Goal: Transaction & Acquisition: Purchase product/service

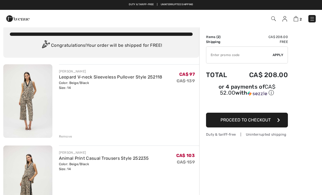
scroll to position [7, 0]
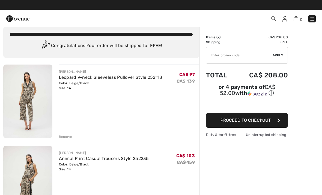
click at [64, 135] on div "Remove" at bounding box center [65, 136] width 13 height 5
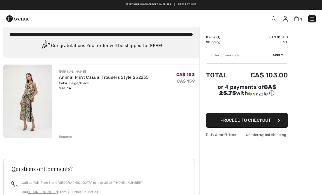
click at [64, 137] on div "Remove" at bounding box center [65, 136] width 13 height 5
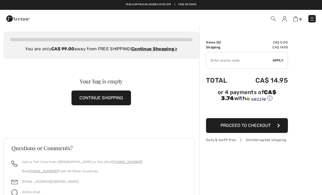
scroll to position [0, 0]
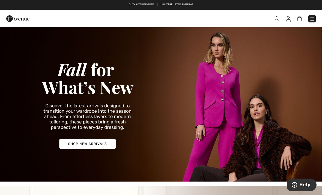
click at [310, 20] on img at bounding box center [312, 18] width 5 height 5
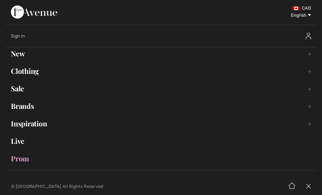
click at [14, 88] on link "Sale Toggle submenu" at bounding box center [160, 88] width 311 height 12
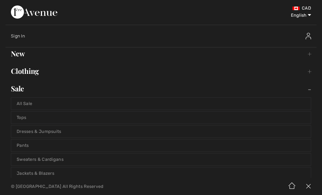
click at [23, 102] on link "All Sale" at bounding box center [161, 103] width 300 height 12
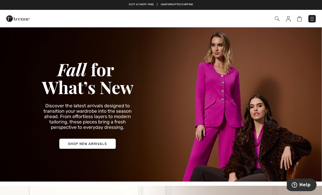
click at [313, 19] on img at bounding box center [312, 18] width 5 height 5
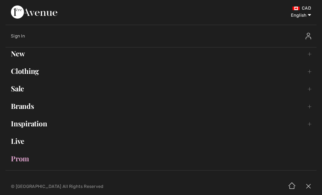
click at [12, 92] on link "Sale Toggle submenu" at bounding box center [160, 88] width 311 height 12
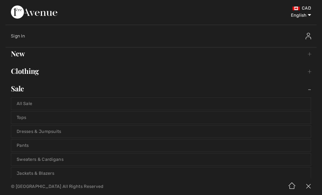
click at [17, 102] on link "All Sale" at bounding box center [161, 103] width 300 height 12
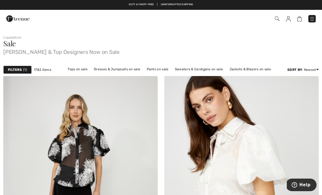
click at [23, 70] on span "1" at bounding box center [25, 69] width 4 height 5
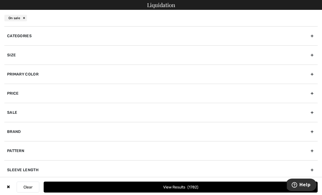
click at [59, 55] on div "Size" at bounding box center [160, 54] width 313 height 19
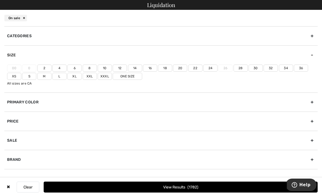
click at [138, 67] on label "14" at bounding box center [135, 67] width 14 height 7
click at [0, 0] on input"] "14" at bounding box center [0, 0] width 0 height 0
click at [222, 185] on button "View Results 433" at bounding box center [181, 186] width 274 height 11
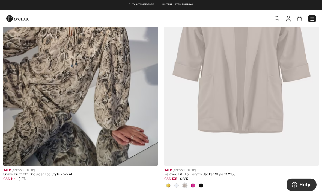
scroll to position [1426, 0]
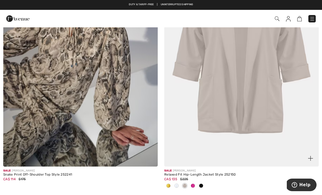
click at [277, 118] on img at bounding box center [241, 50] width 155 height 232
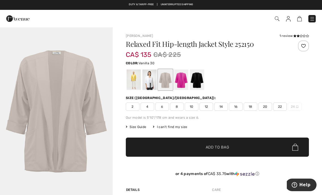
click at [150, 78] on div at bounding box center [150, 79] width 14 height 20
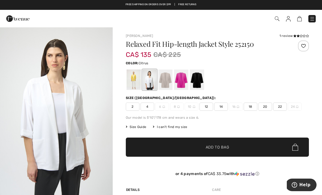
click at [184, 82] on div at bounding box center [181, 79] width 14 height 20
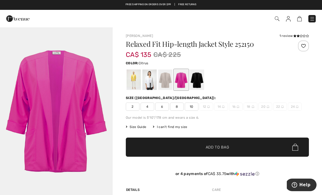
click at [135, 81] on div at bounding box center [134, 79] width 14 height 20
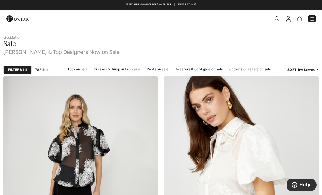
click at [16, 69] on strong "Filters" at bounding box center [15, 69] width 14 height 5
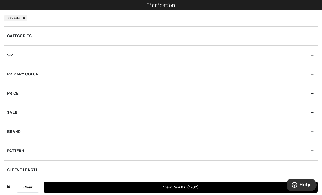
click at [7, 57] on div "Size" at bounding box center [160, 54] width 313 height 19
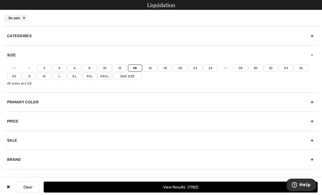
click at [42, 13] on div "On sale" at bounding box center [161, 18] width 322 height 16
click at [14, 140] on div "Sale" at bounding box center [160, 140] width 313 height 19
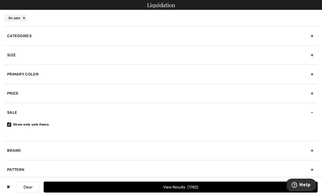
click at [217, 186] on button "View Results 1782" at bounding box center [181, 186] width 274 height 11
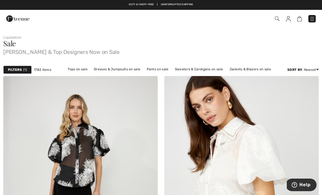
click at [14, 67] on strong "Filters" at bounding box center [15, 69] width 14 height 5
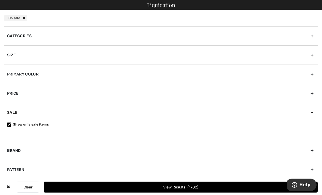
click at [12, 70] on div "Primary Color" at bounding box center [160, 73] width 313 height 19
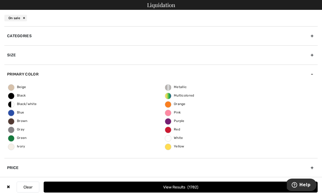
click at [11, 82] on div "Primary Color" at bounding box center [160, 73] width 313 height 19
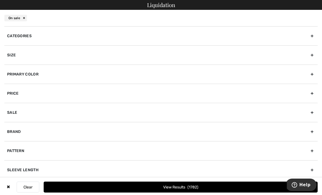
click at [14, 73] on div "Primary Color" at bounding box center [160, 73] width 313 height 19
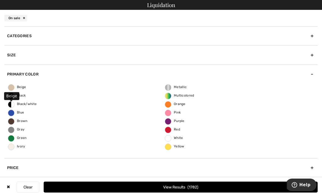
click at [9, 86] on span "Beige" at bounding box center [17, 87] width 18 height 4
click at [0, 0] on input "Beige" at bounding box center [0, 0] width 0 height 0
click at [234, 186] on button "View Results 49" at bounding box center [181, 186] width 274 height 11
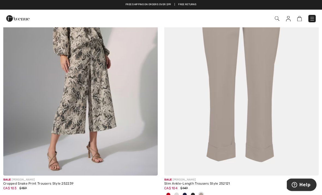
scroll to position [387, 0]
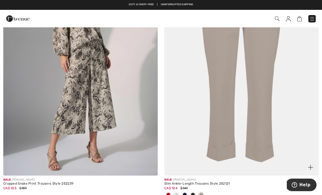
click at [252, 137] on img at bounding box center [241, 59] width 155 height 232
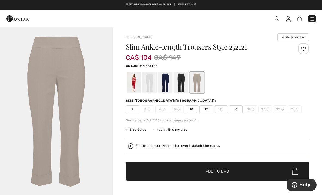
click at [138, 82] on div at bounding box center [134, 82] width 14 height 20
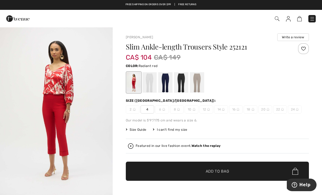
click at [136, 82] on div at bounding box center [134, 82] width 14 height 20
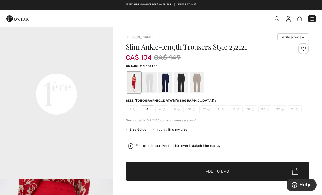
scroll to position [363, 0]
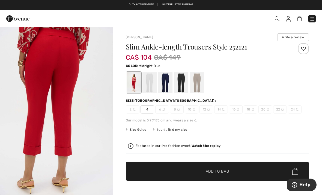
click at [164, 82] on div at bounding box center [165, 82] width 14 height 20
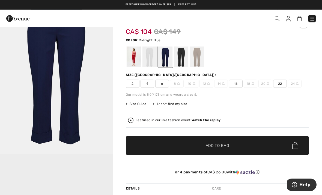
scroll to position [0, 0]
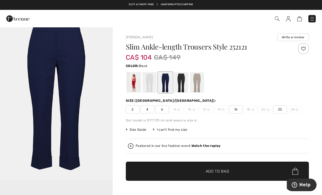
click at [184, 83] on div at bounding box center [181, 82] width 14 height 20
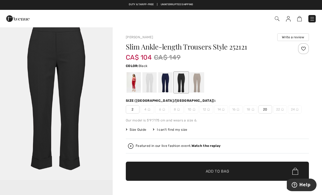
scroll to position [16, 0]
click at [199, 82] on div at bounding box center [197, 82] width 14 height 20
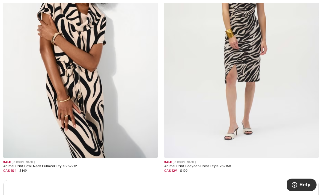
scroll to position [1436, 0]
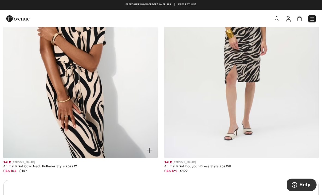
click at [23, 138] on img at bounding box center [80, 42] width 155 height 232
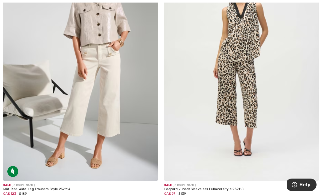
scroll to position [2486, 0]
click at [272, 145] on img at bounding box center [241, 65] width 155 height 232
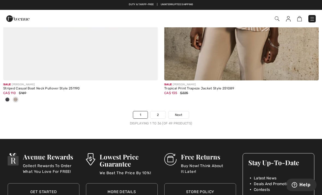
scroll to position [4732, 0]
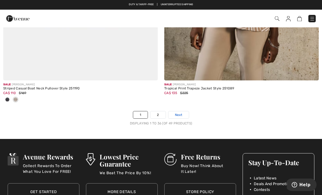
click at [180, 112] on span "Next" at bounding box center [178, 114] width 7 height 5
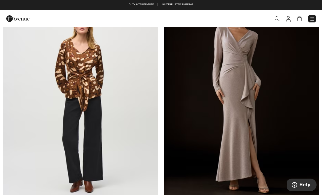
scroll to position [1123, 0]
